Goal: Task Accomplishment & Management: Use online tool/utility

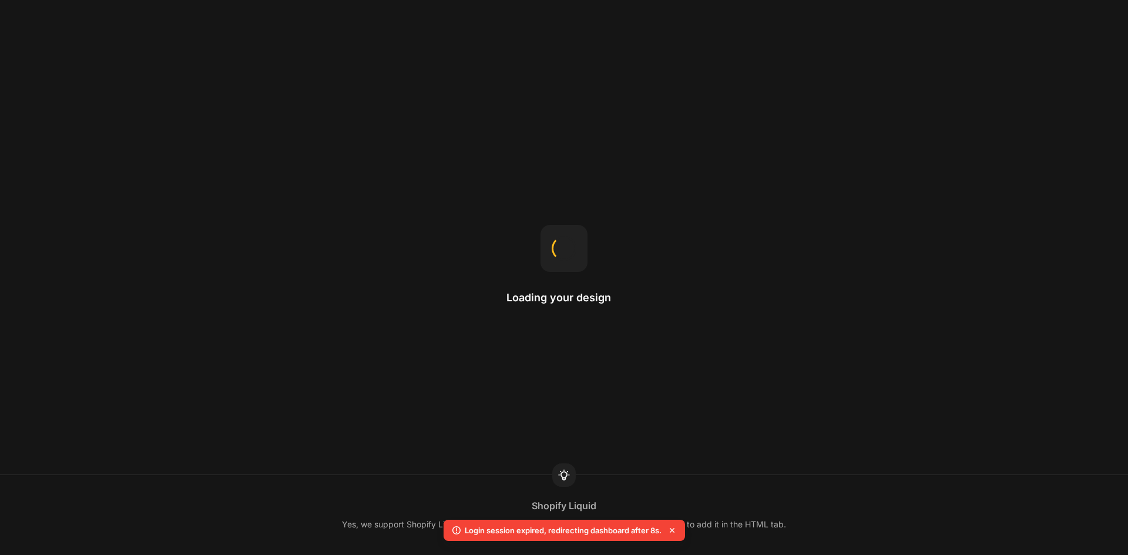
click at [673, 529] on icon at bounding box center [672, 531] width 12 height 12
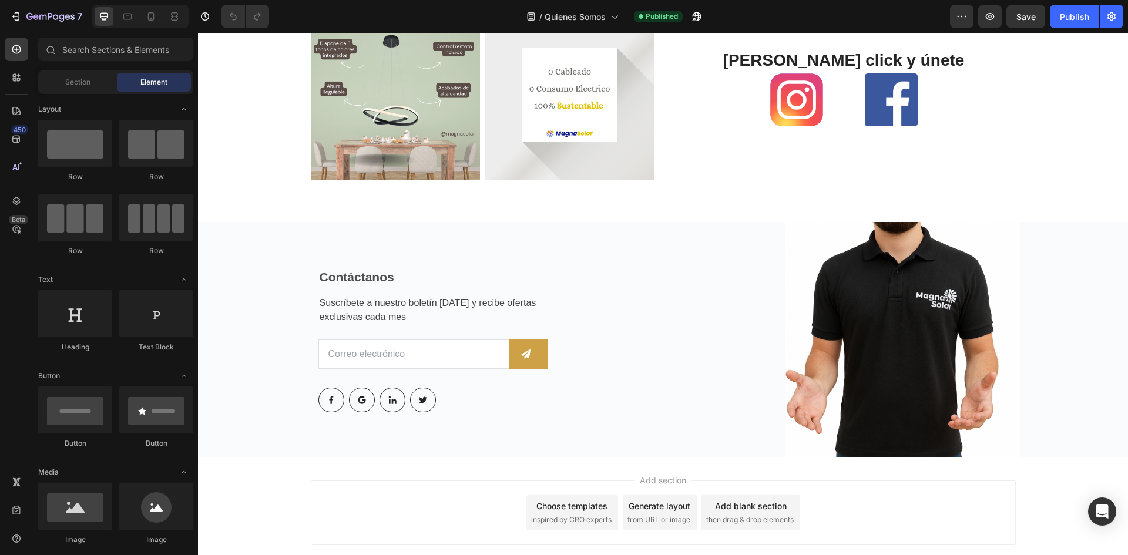
scroll to position [2061, 0]
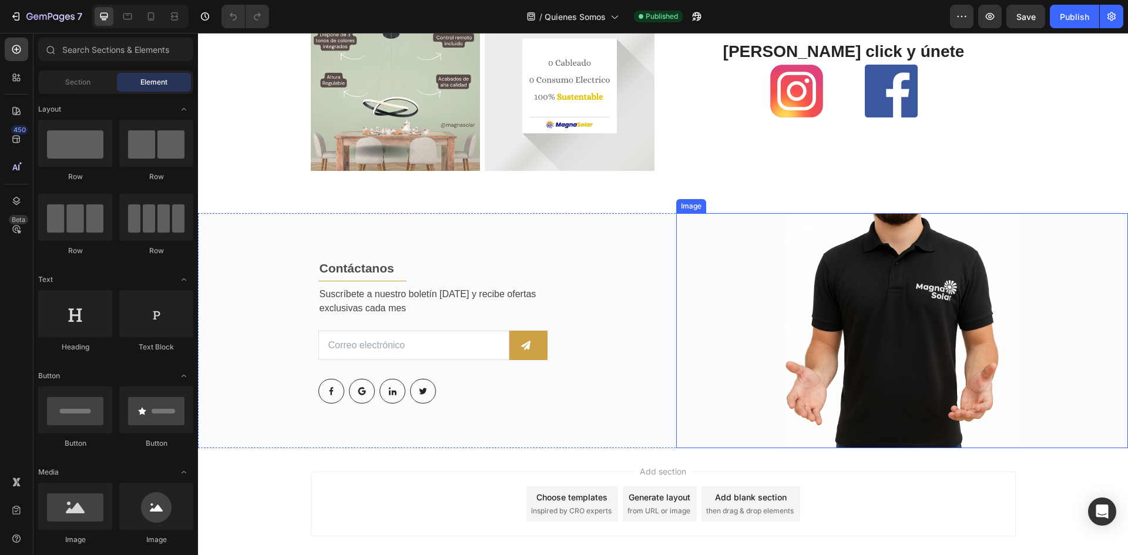
click at [980, 320] on img at bounding box center [902, 330] width 235 height 235
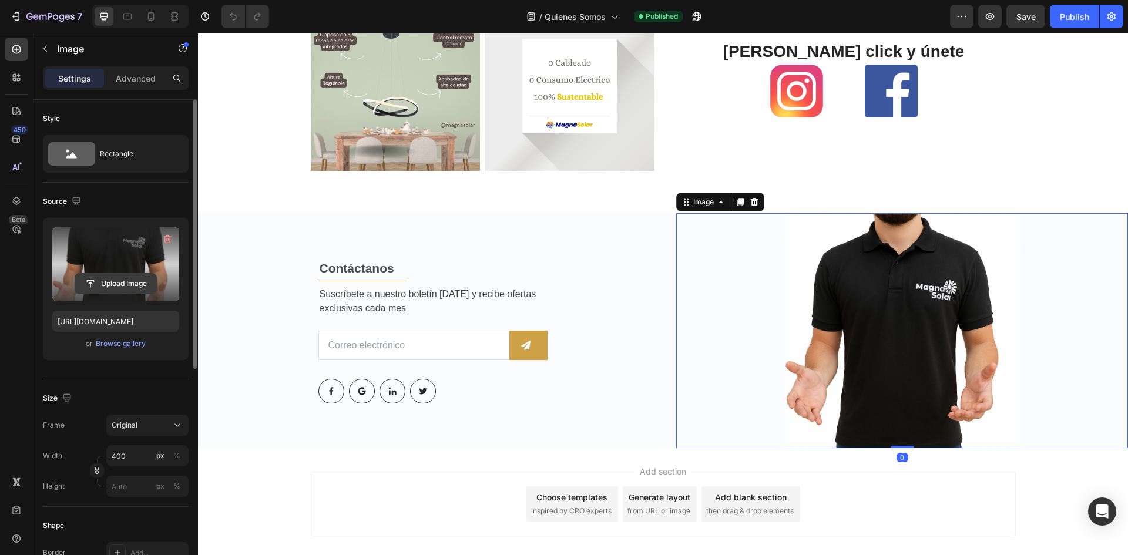
click at [116, 281] on input "file" at bounding box center [115, 284] width 81 height 20
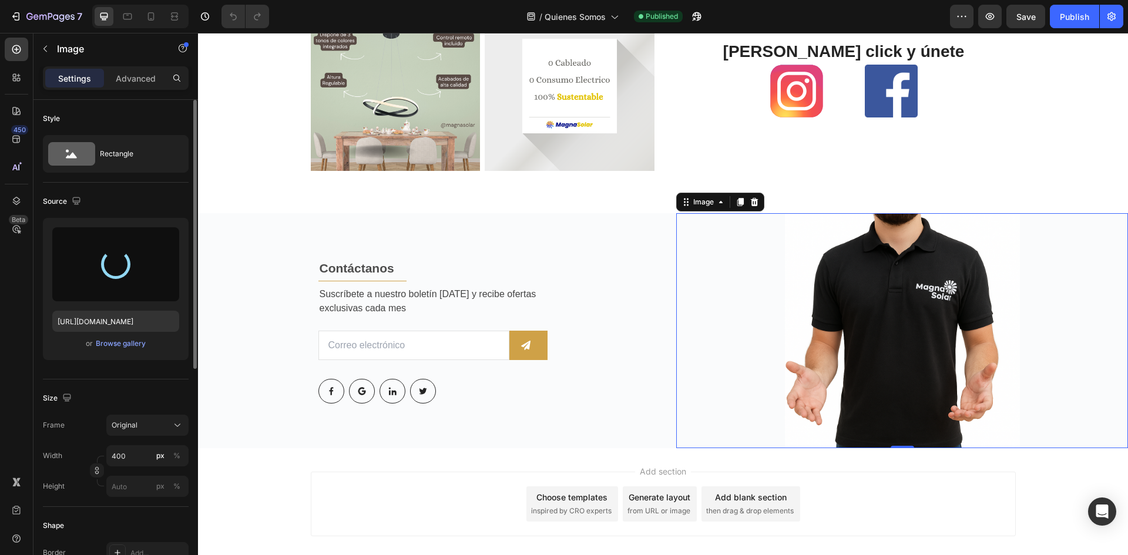
type input "[URL][DOMAIN_NAME]"
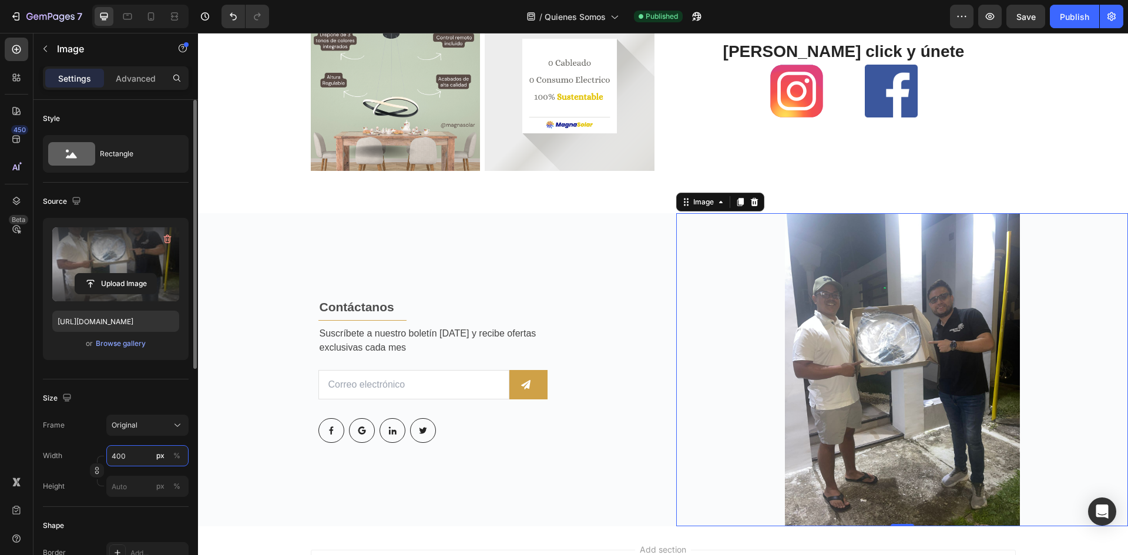
click at [115, 460] on input "400" at bounding box center [147, 455] width 82 height 21
click at [115, 458] on input "400" at bounding box center [147, 455] width 82 height 21
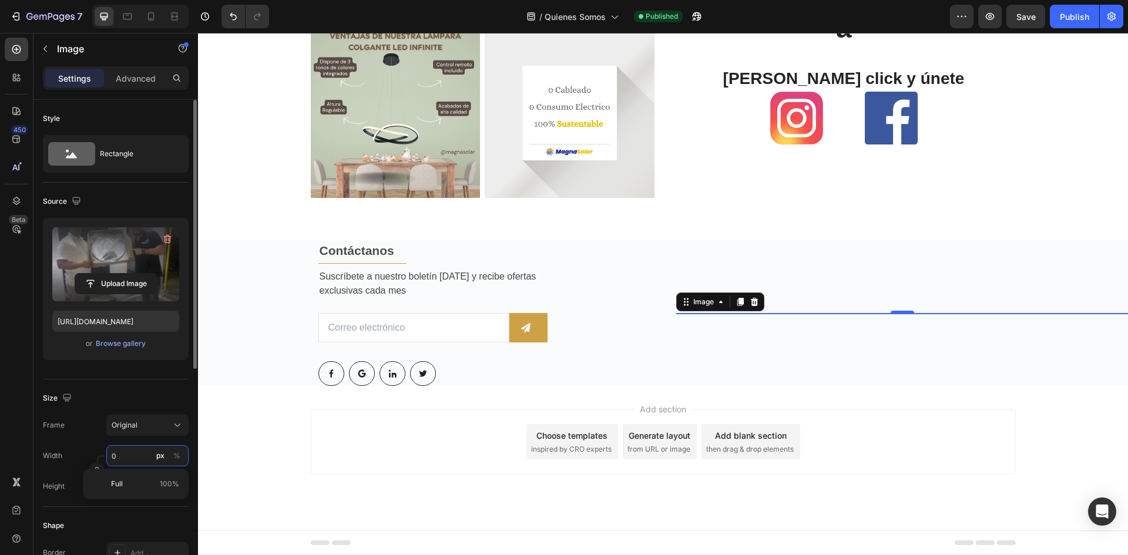
scroll to position [2034, 0]
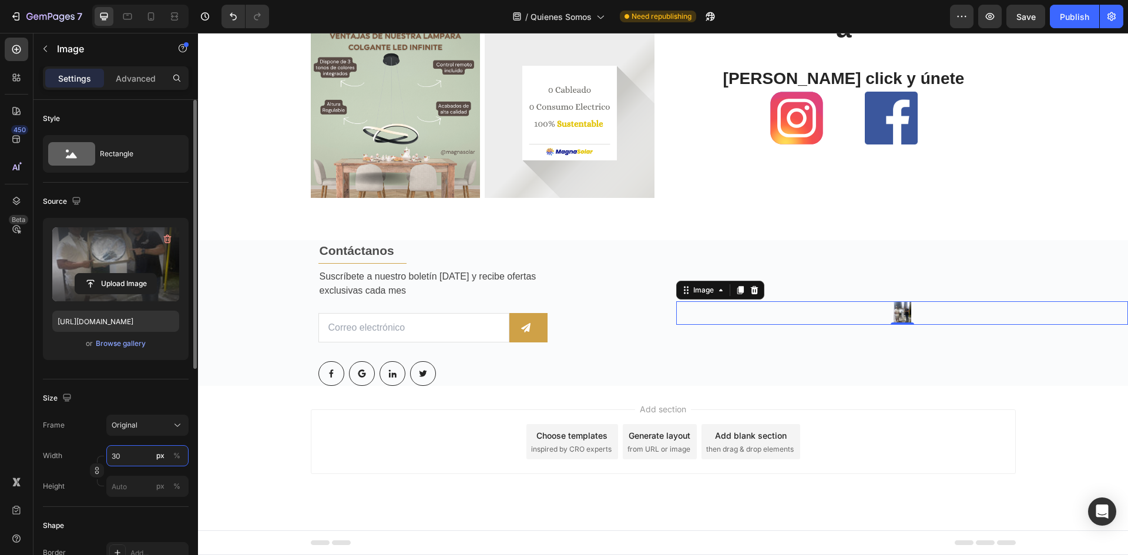
type input "300"
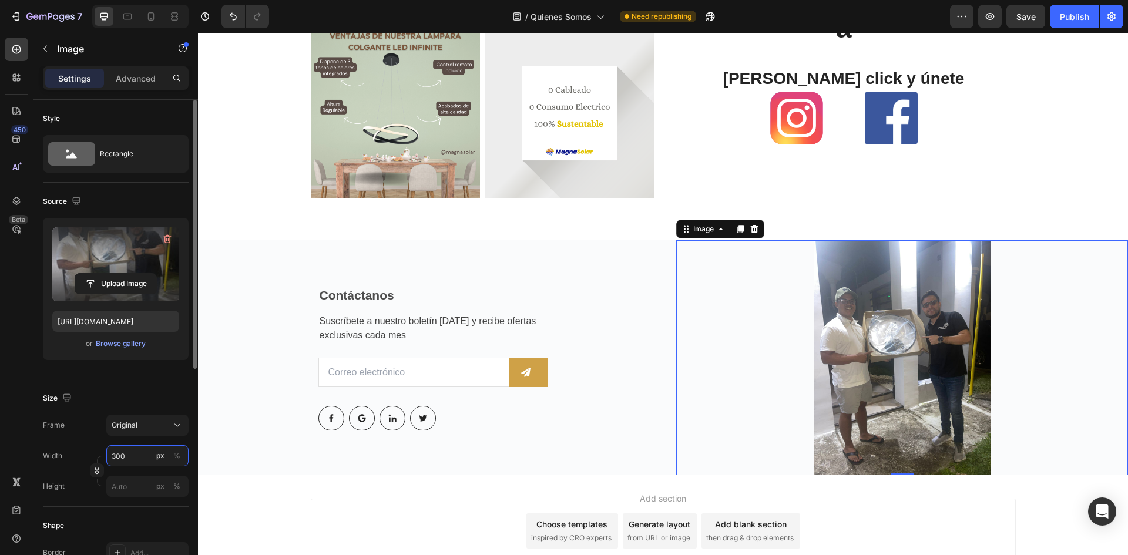
scroll to position [2061, 0]
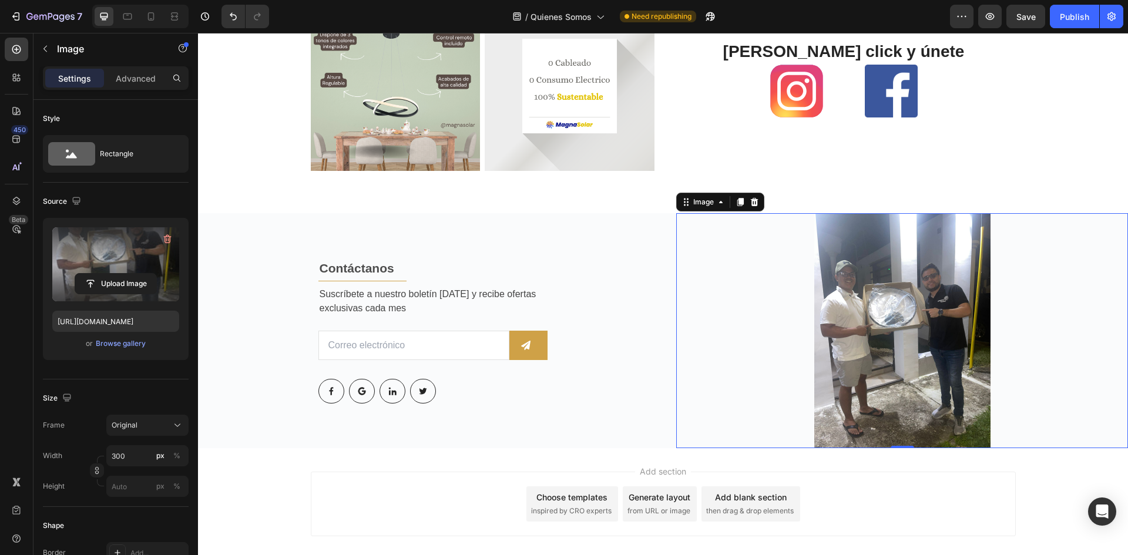
click at [1021, 467] on div "Add section Choose templates inspired by CRO experts Generate layout from URL o…" at bounding box center [663, 520] width 930 height 145
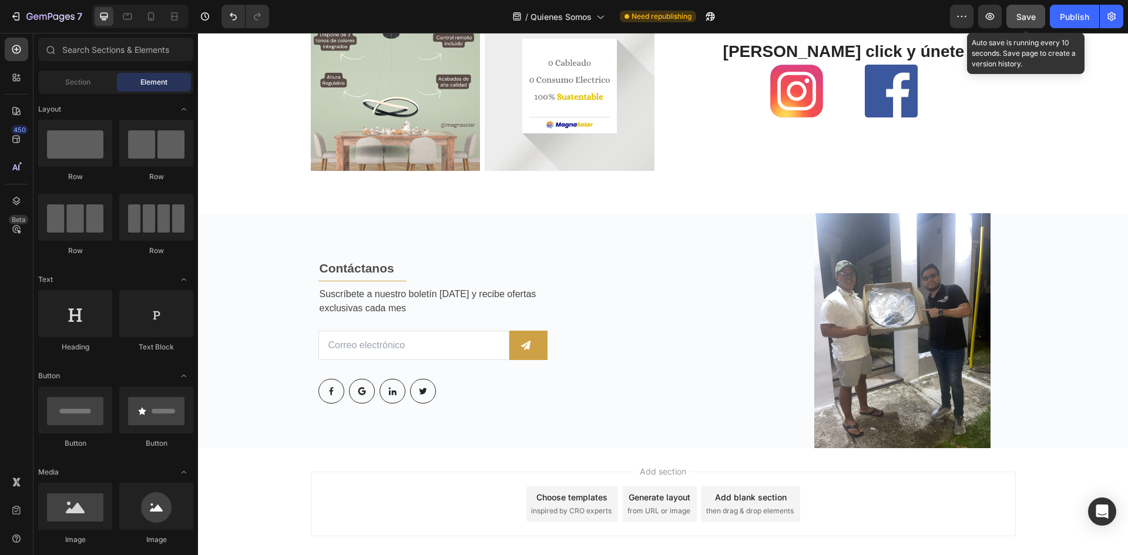
click at [1022, 17] on span "Save" at bounding box center [1026, 17] width 19 height 10
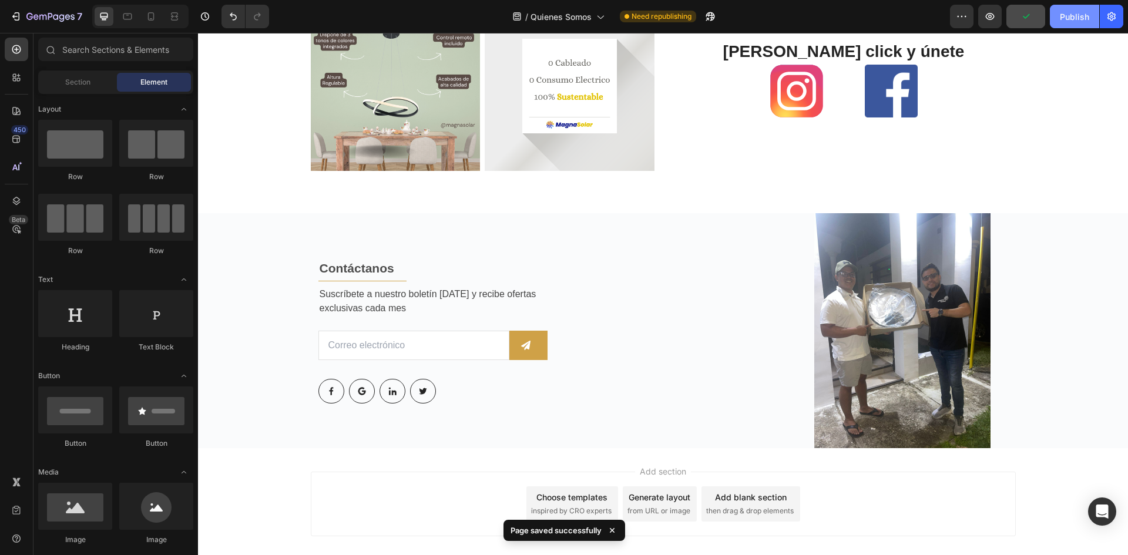
click at [1062, 21] on div "Publish" at bounding box center [1074, 17] width 29 height 12
